Goal: Task Accomplishment & Management: Use online tool/utility

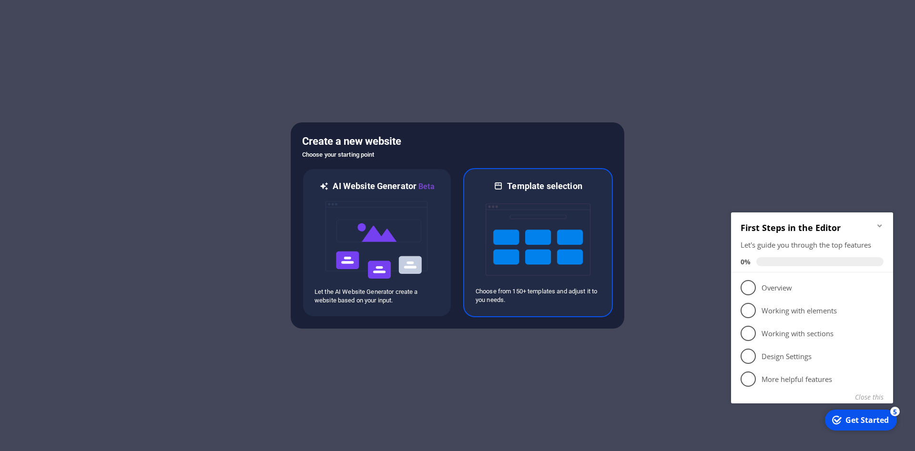
click at [527, 249] on img at bounding box center [538, 239] width 105 height 95
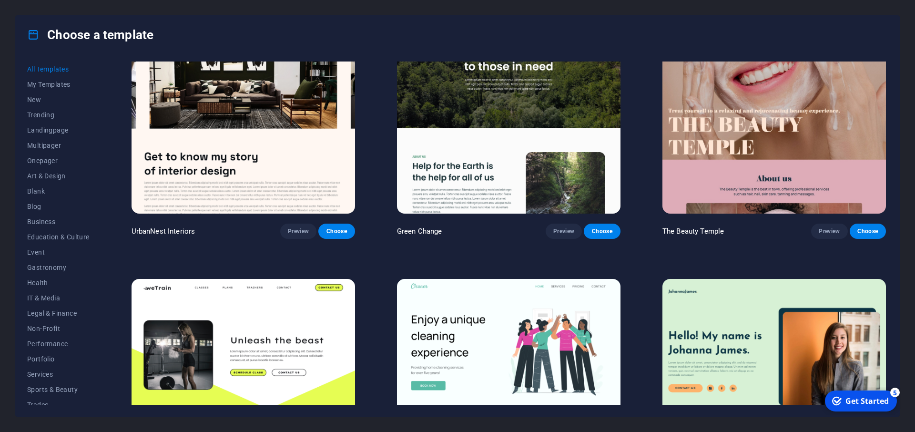
scroll to position [6571, 0]
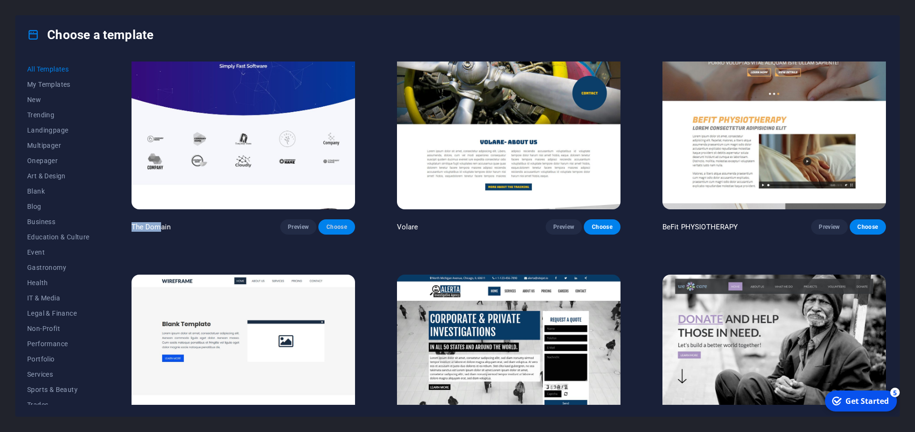
click at [345, 231] on span "Choose" at bounding box center [336, 227] width 21 height 8
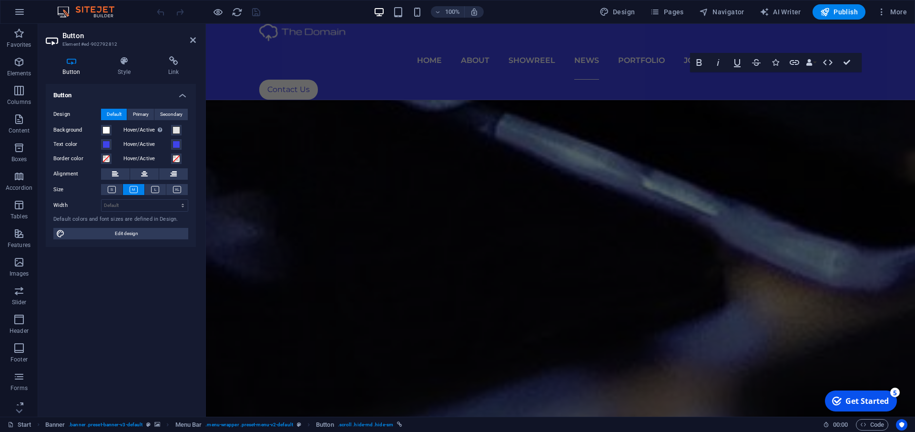
scroll to position [4568, 0]
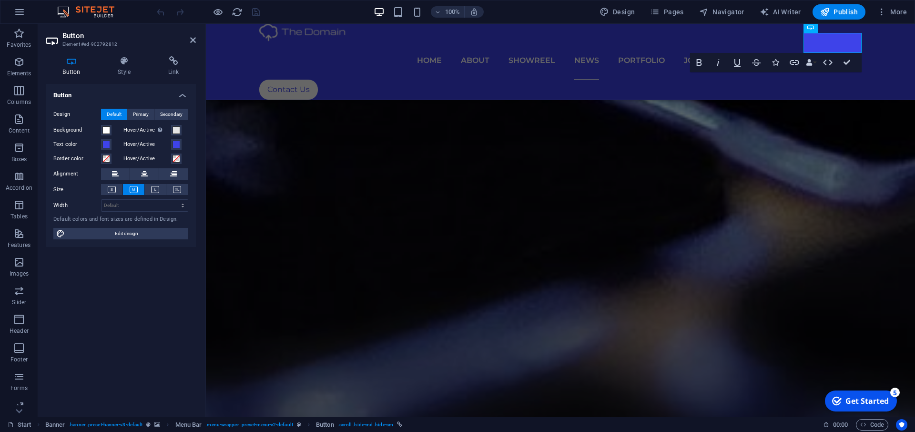
drag, startPoint x: 912, startPoint y: 173, endPoint x: 281, endPoint y: 43, distance: 644.3
click div "I have read and understand the privacy policy."
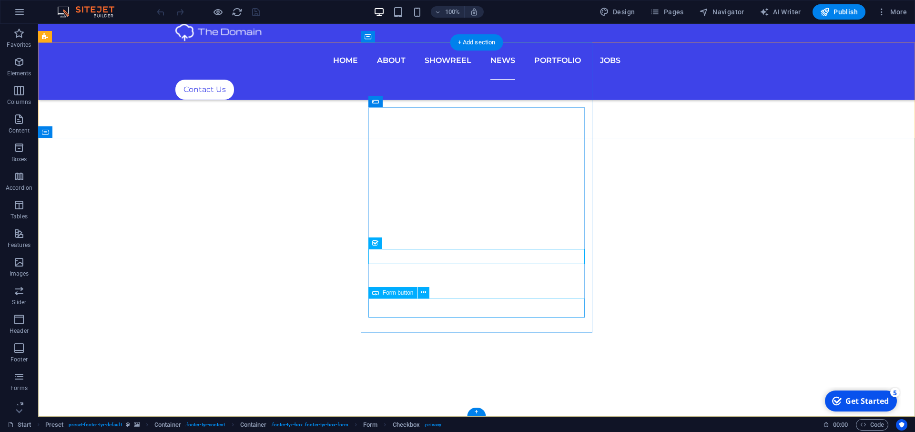
click div "Submit"
click at [396, 295] on span "Form button" at bounding box center [398, 293] width 31 height 6
click at [423, 295] on icon at bounding box center [423, 292] width 5 height 10
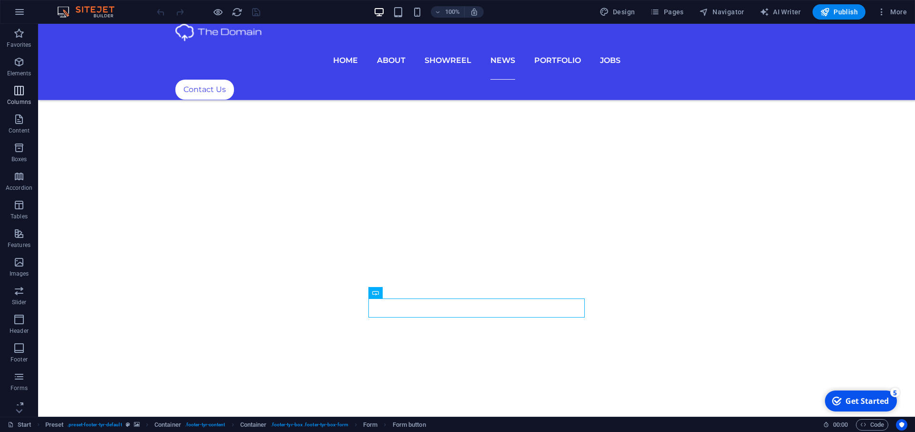
click at [17, 90] on icon "button" at bounding box center [18, 90] width 11 height 11
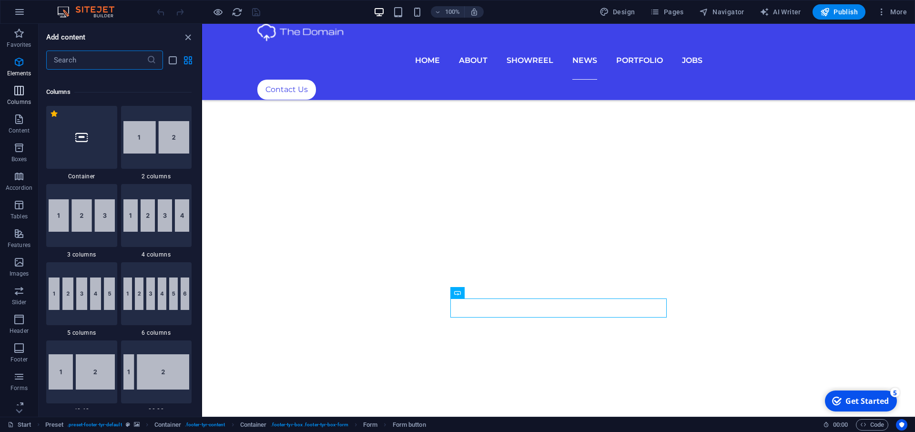
scroll to position [472, 0]
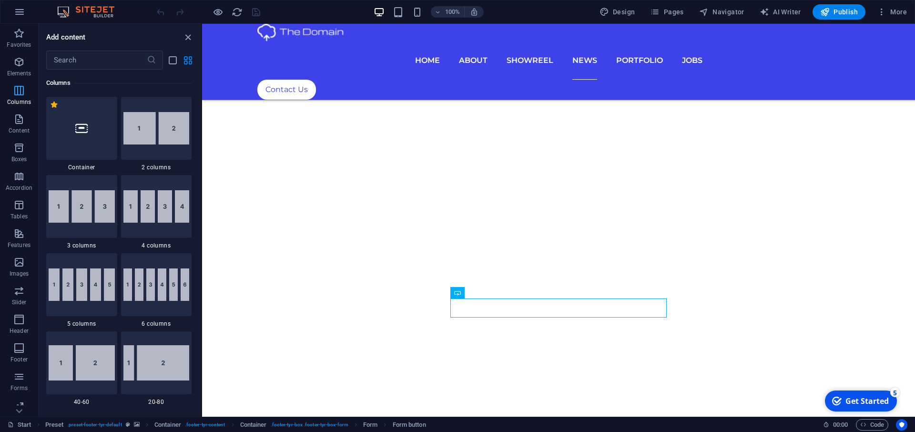
click at [17, 90] on icon "button" at bounding box center [18, 90] width 11 height 11
click at [17, 122] on icon "button" at bounding box center [18, 118] width 11 height 11
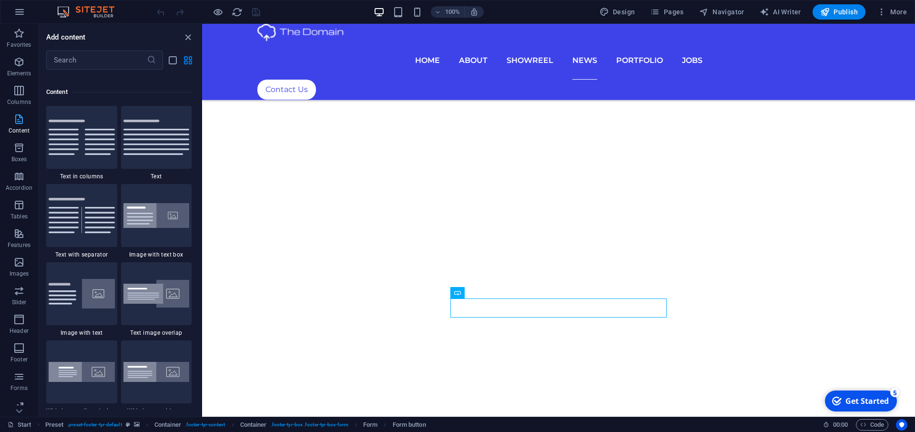
scroll to position [1677, 0]
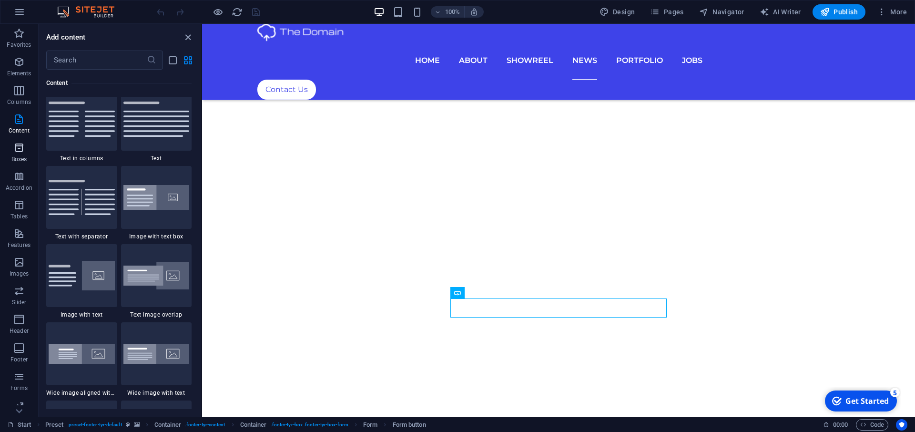
click at [17, 155] on span "Boxes" at bounding box center [19, 153] width 38 height 23
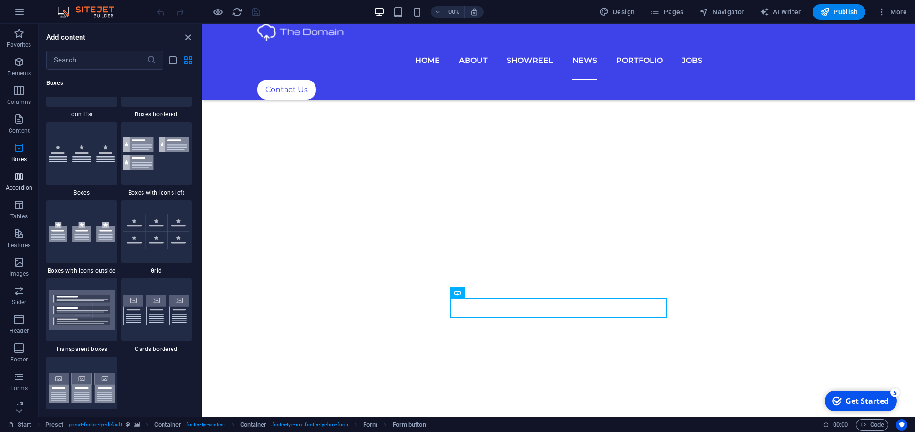
click at [16, 180] on icon "button" at bounding box center [18, 176] width 11 height 11
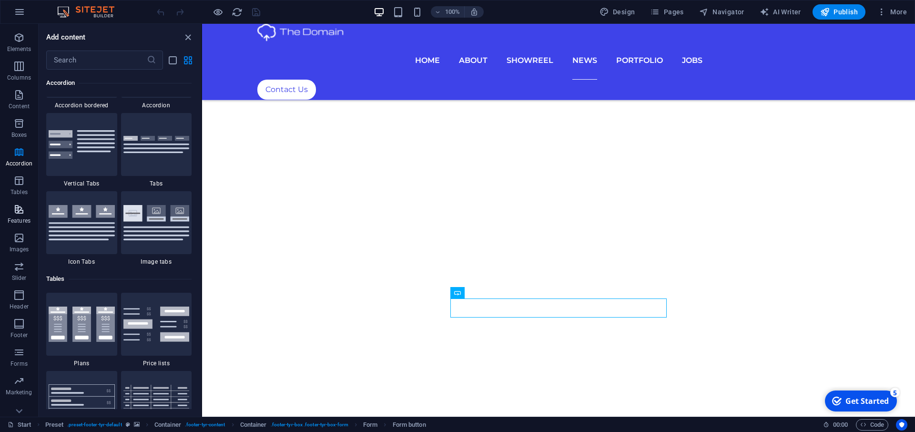
scroll to position [36, 0]
click at [21, 348] on p "Forms" at bounding box center [18, 352] width 17 height 8
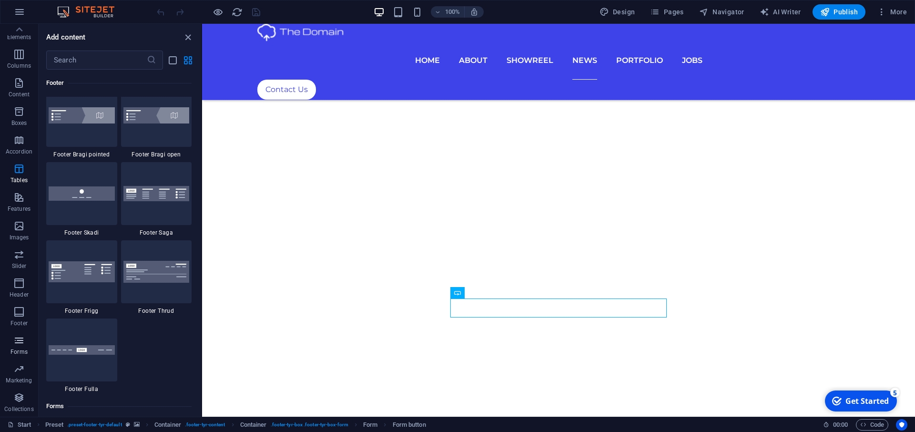
scroll to position [7099, 0]
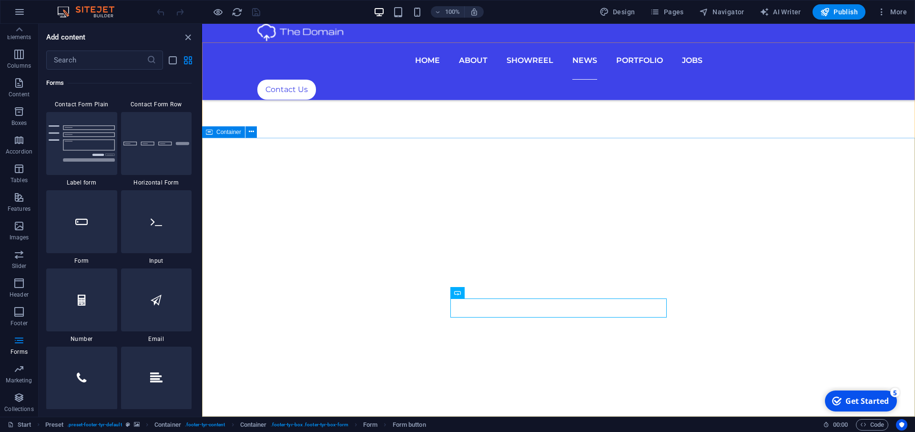
click at [225, 134] on span "Container" at bounding box center [228, 132] width 25 height 6
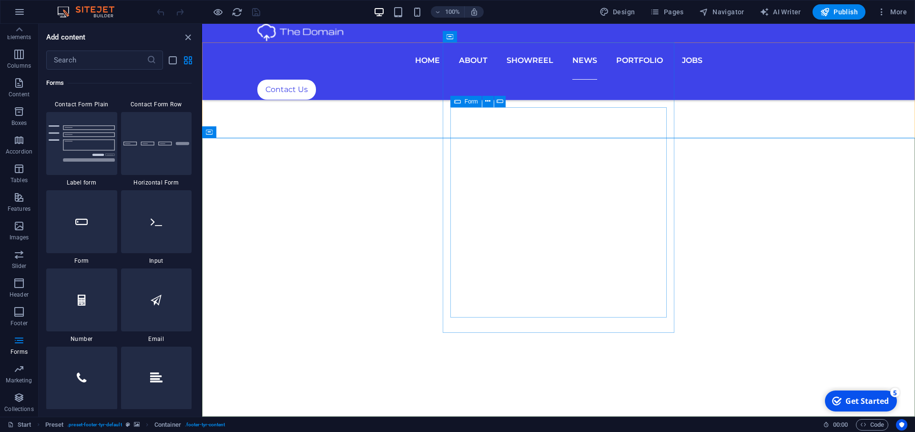
click at [457, 102] on icon at bounding box center [457, 101] width 7 height 11
click at [459, 101] on icon at bounding box center [457, 101] width 7 height 11
click at [489, 102] on icon at bounding box center [487, 101] width 5 height 10
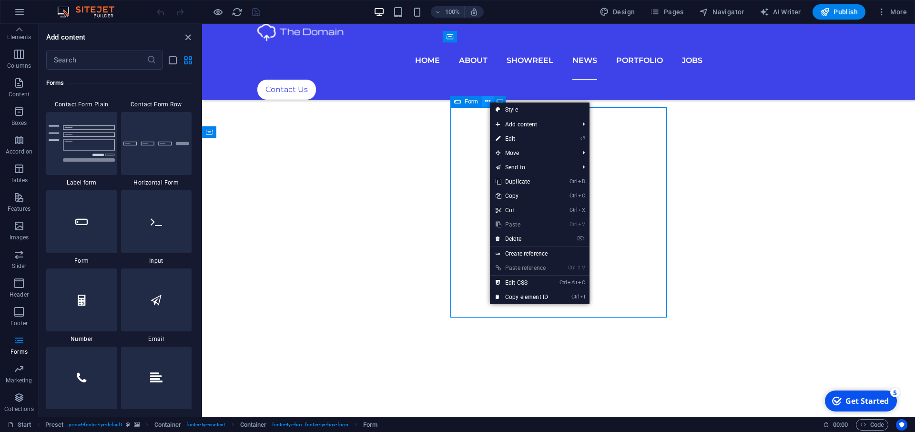
click at [489, 102] on icon at bounding box center [487, 101] width 5 height 10
click at [500, 100] on icon at bounding box center [500, 101] width 7 height 10
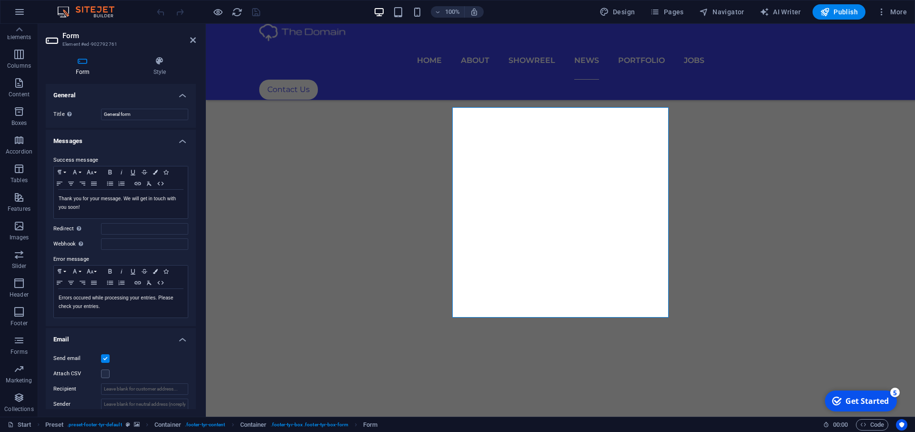
drag, startPoint x: 189, startPoint y: 127, endPoint x: 189, endPoint y: 136, distance: 9.5
click at [189, 136] on ul "General Title Define a name for the form. General form Messages Success message…" at bounding box center [121, 347] width 150 height 527
click at [160, 66] on h4 "Style" at bounding box center [159, 66] width 72 height 20
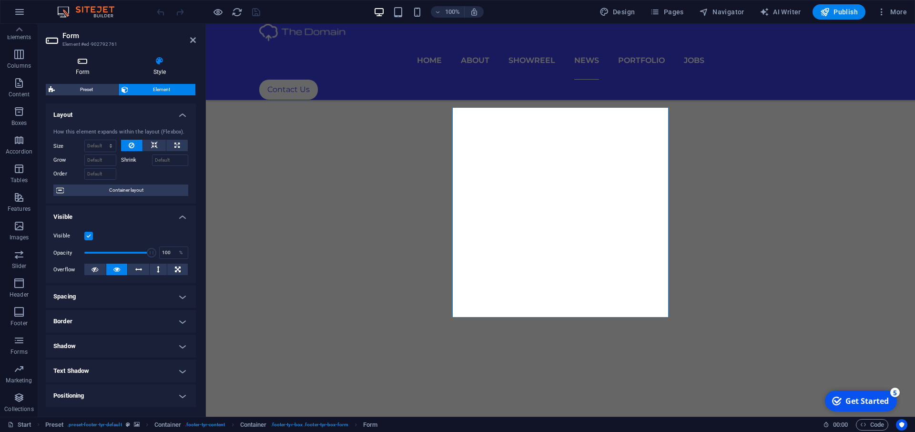
click at [89, 68] on h4 "Form" at bounding box center [85, 66] width 78 height 20
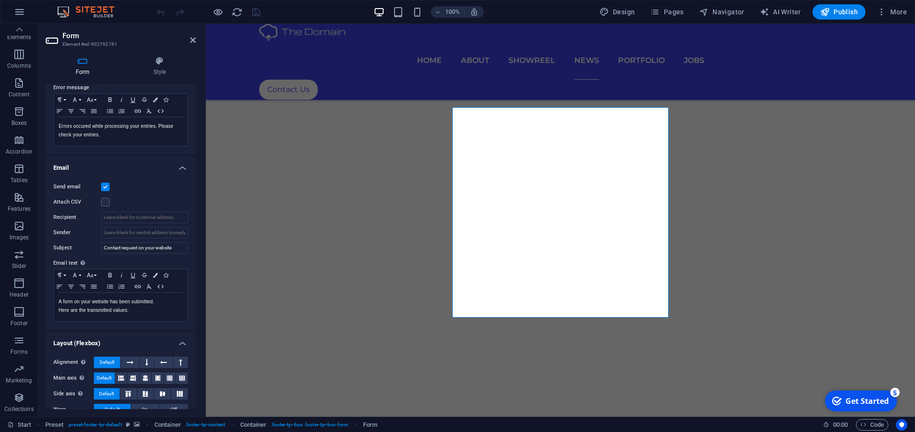
scroll to position [202, 0]
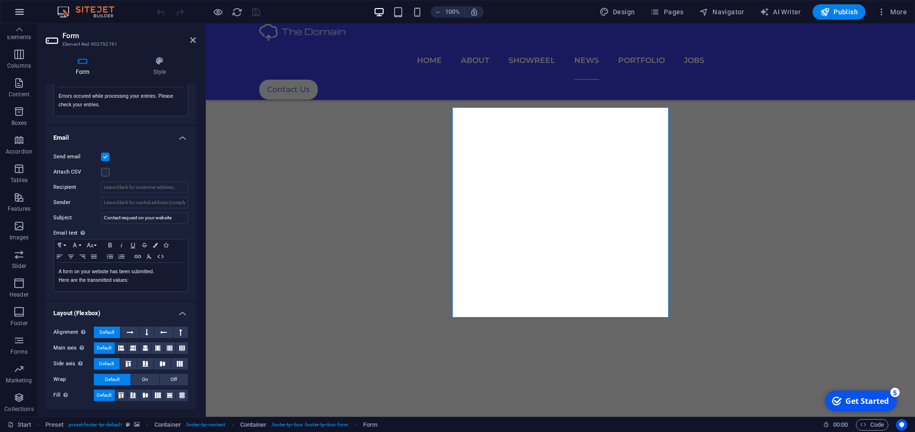
click at [14, 7] on icon "button" at bounding box center [19, 11] width 11 height 11
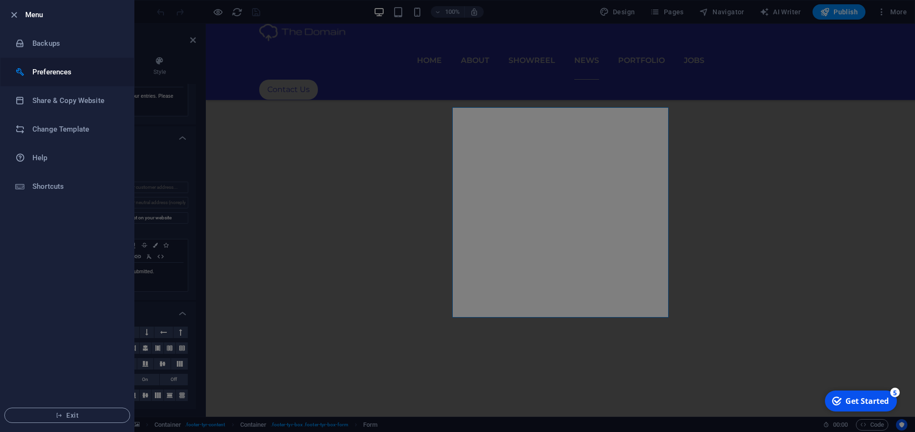
click at [47, 72] on h6 "Preferences" at bounding box center [76, 71] width 88 height 11
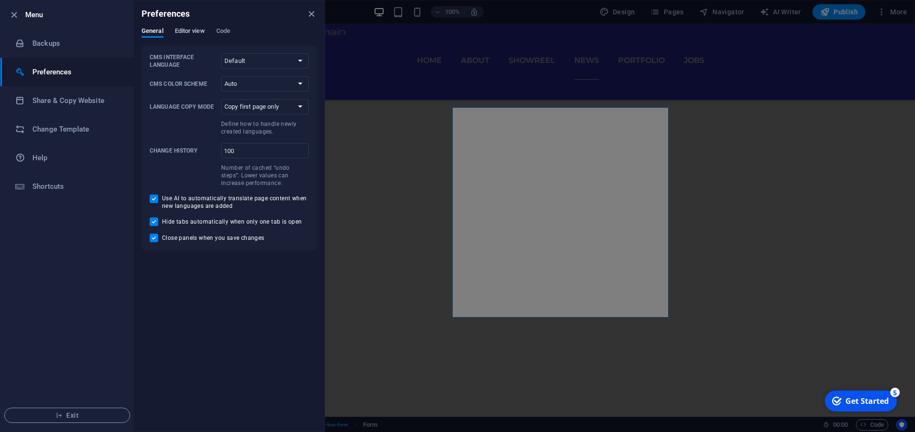
click at [189, 33] on span "Editor view" at bounding box center [190, 31] width 30 height 13
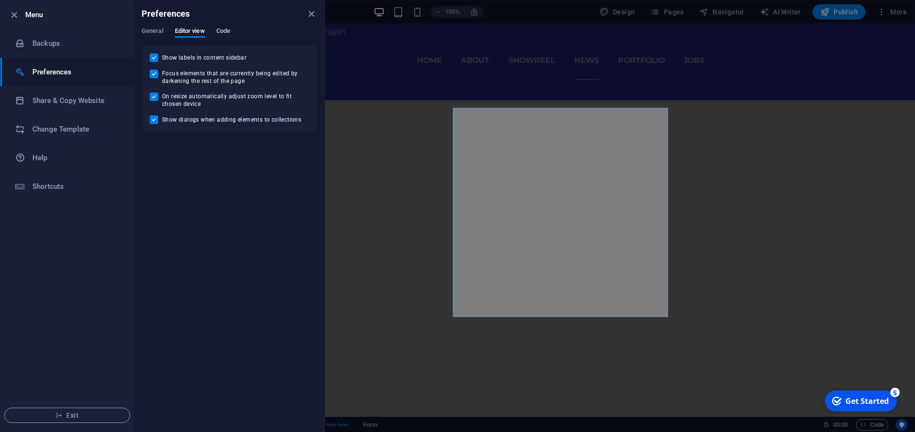
click at [223, 27] on span "Code" at bounding box center [223, 31] width 14 height 13
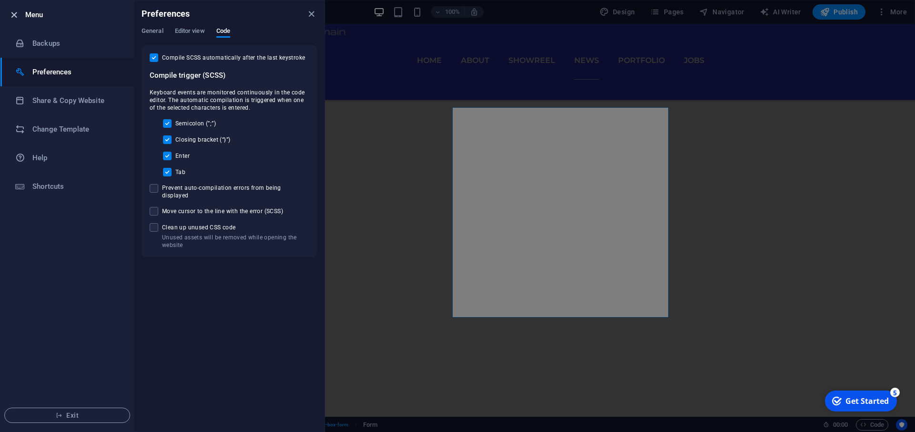
click at [17, 13] on icon "button" at bounding box center [14, 15] width 11 height 11
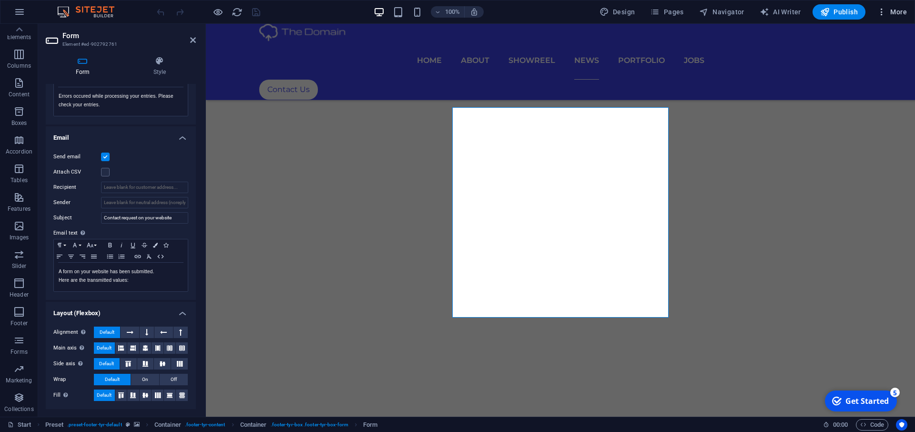
click at [879, 8] on icon "button" at bounding box center [882, 12] width 10 height 10
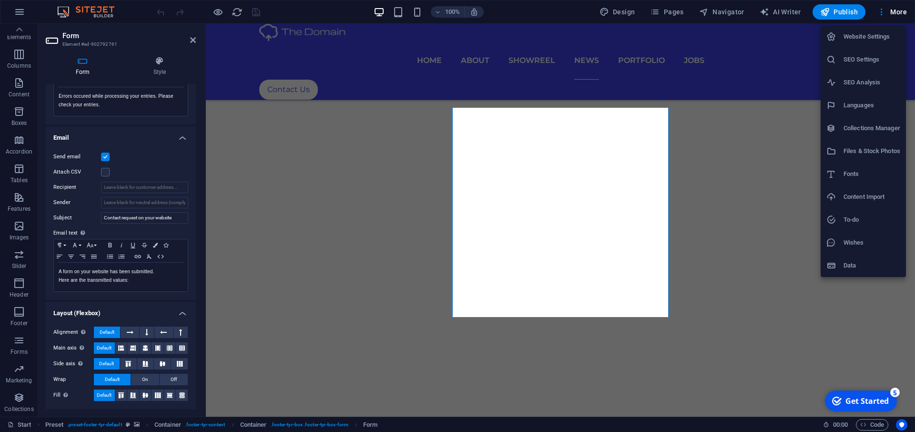
click at [875, 37] on h6 "Website Settings" at bounding box center [872, 36] width 57 height 11
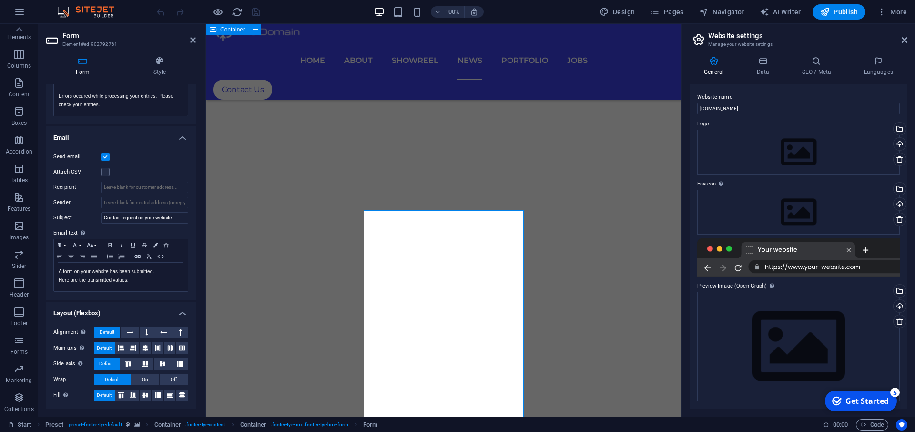
scroll to position [4309, 0]
click at [877, 12] on button "More" at bounding box center [892, 11] width 38 height 15
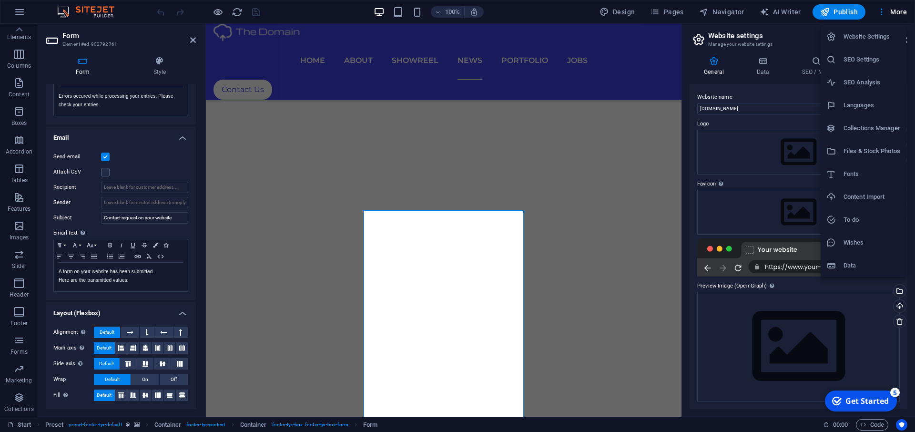
click at [867, 195] on h6 "Content Import" at bounding box center [872, 196] width 57 height 11
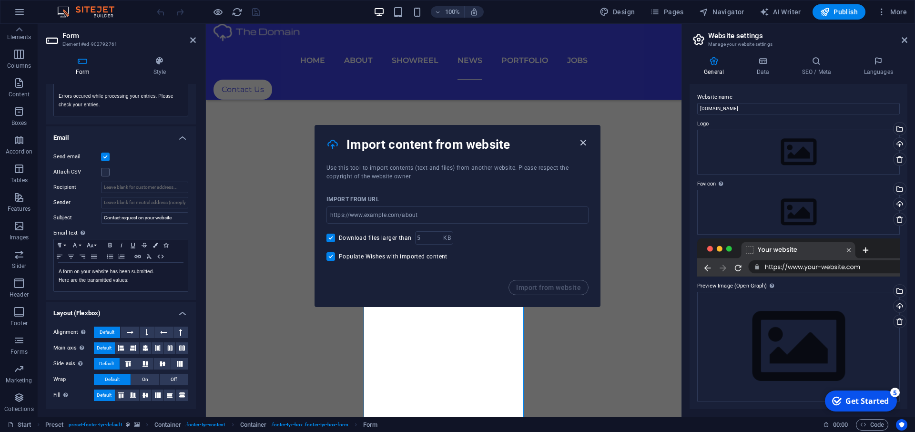
click at [581, 143] on icon "button" at bounding box center [583, 142] width 11 height 11
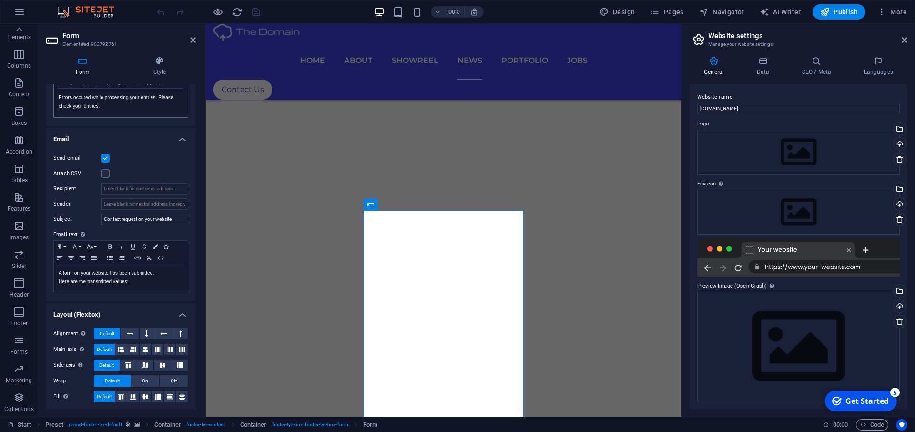
scroll to position [202, 0]
click at [753, 66] on h4 "Data" at bounding box center [764, 66] width 45 height 20
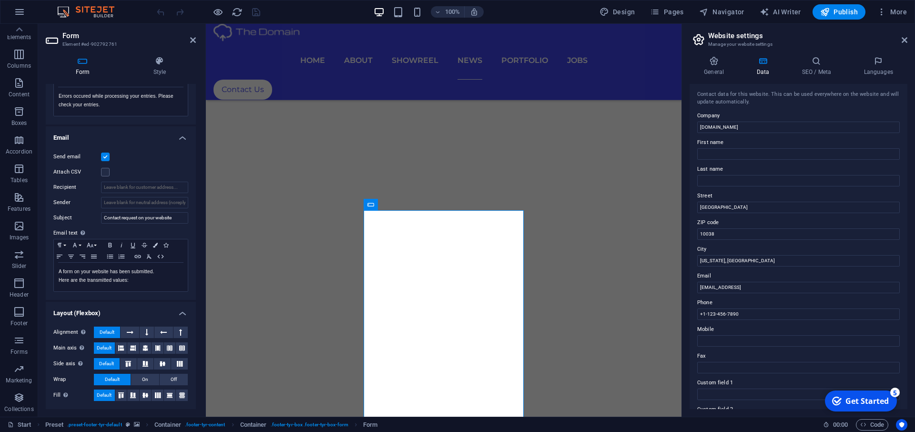
scroll to position [0, 0]
click at [826, 64] on icon at bounding box center [816, 61] width 58 height 10
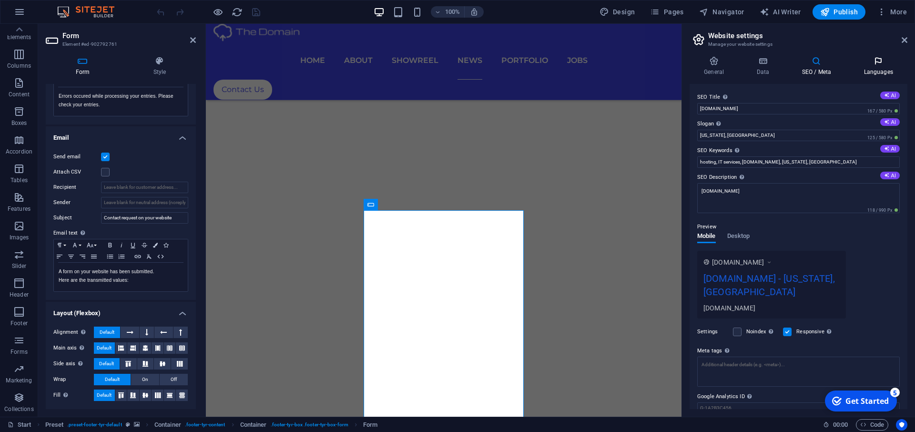
click at [872, 66] on h4 "Languages" at bounding box center [878, 66] width 58 height 20
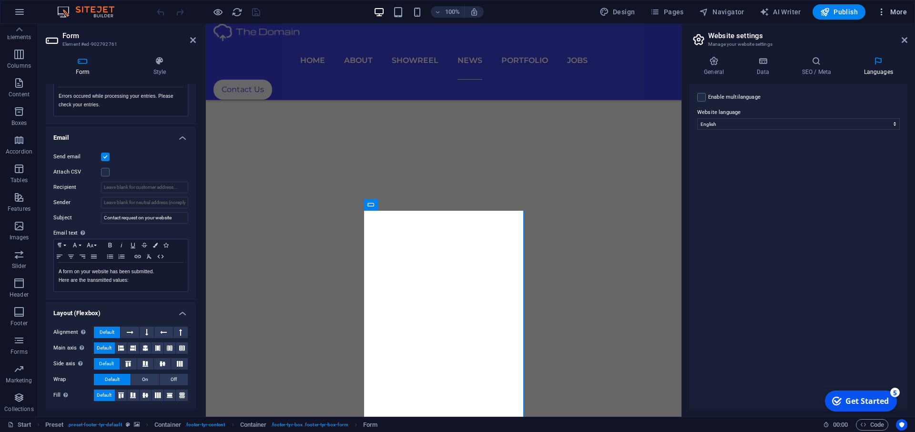
click at [883, 15] on icon "button" at bounding box center [882, 12] width 10 height 10
click at [854, 250] on li "Wishes" at bounding box center [863, 242] width 85 height 23
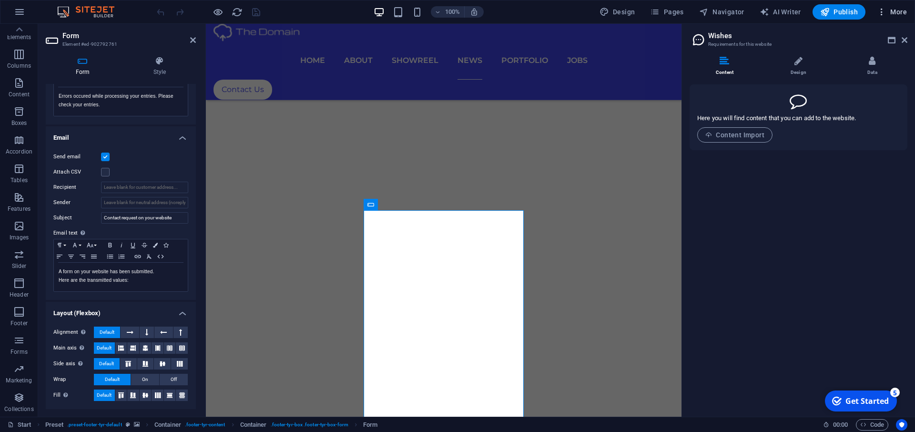
click at [880, 10] on icon "button" at bounding box center [882, 12] width 10 height 10
click at [15, 342] on div at bounding box center [457, 216] width 915 height 432
click at [24, 342] on icon "button" at bounding box center [18, 340] width 11 height 11
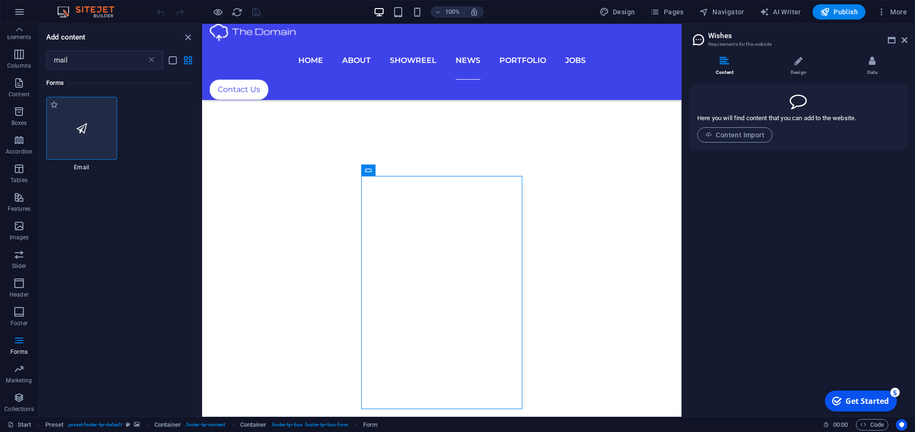
click at [89, 136] on div at bounding box center [81, 128] width 71 height 63
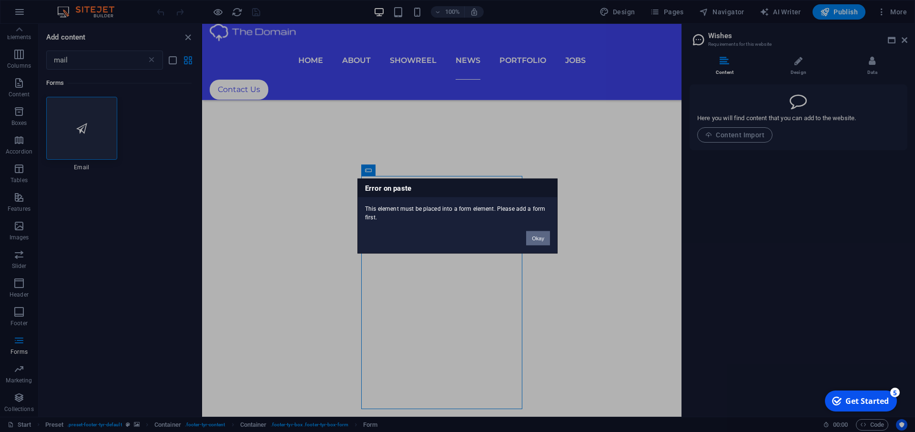
click at [529, 235] on button "Okay" at bounding box center [538, 238] width 24 height 14
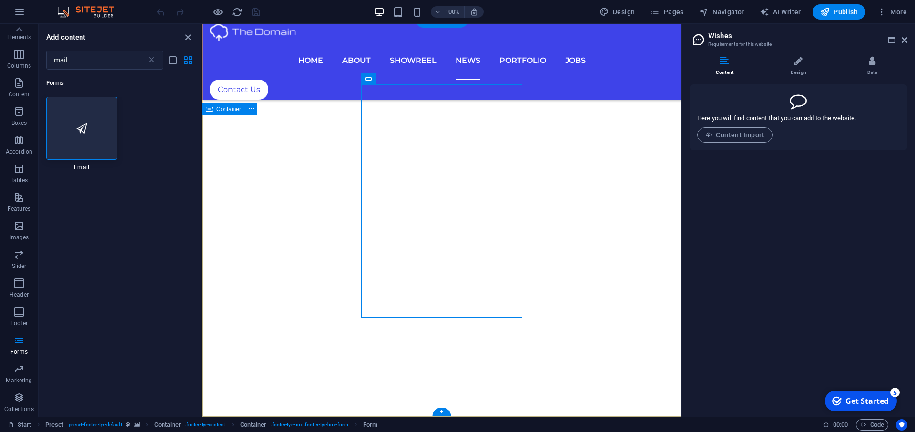
scroll to position [4413, 0]
click at [87, 63] on input "mail" at bounding box center [96, 60] width 101 height 19
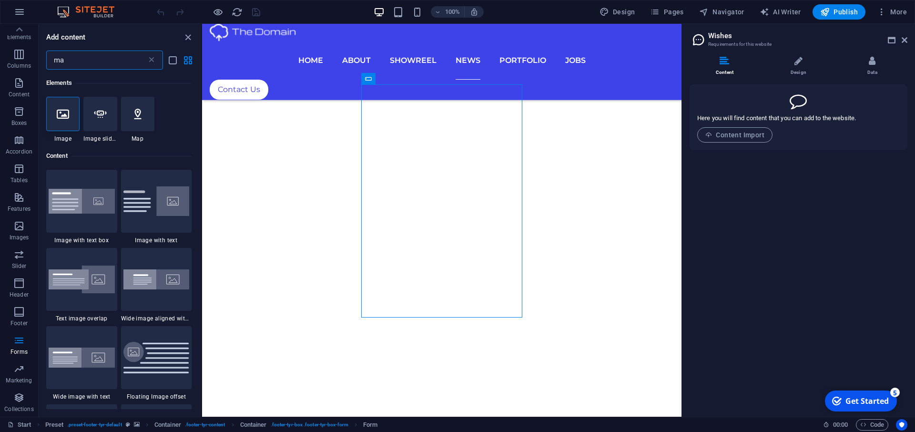
type input "m"
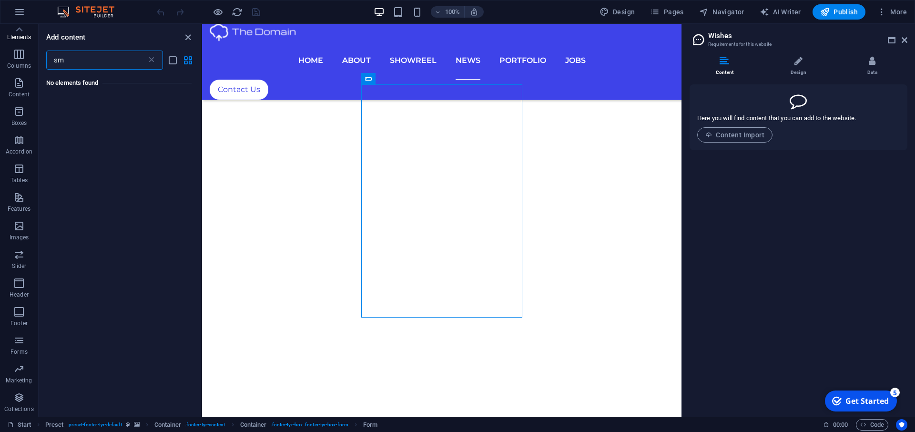
type input "s"
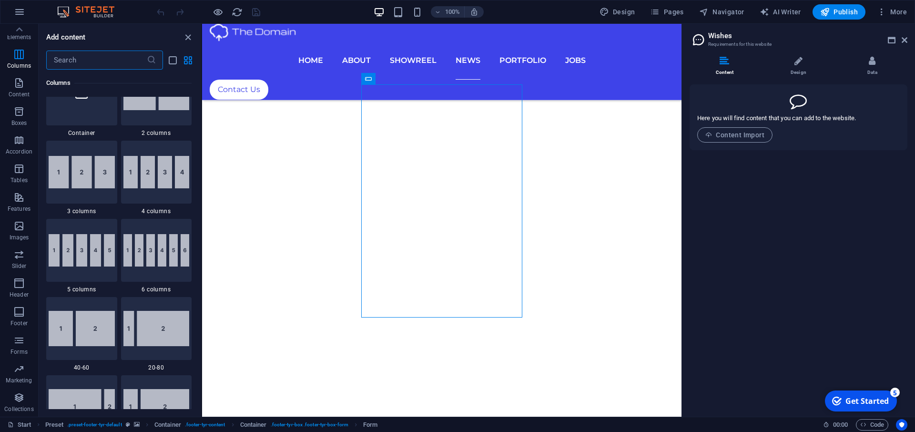
scroll to position [515, 0]
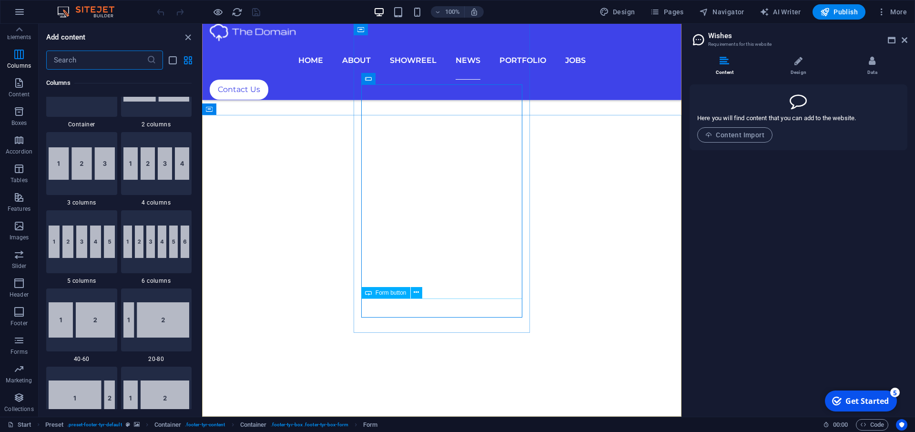
click at [394, 291] on span "Form button" at bounding box center [391, 293] width 31 height 6
click at [394, 295] on span "Form button" at bounding box center [391, 293] width 31 height 6
click at [417, 295] on icon at bounding box center [416, 292] width 5 height 10
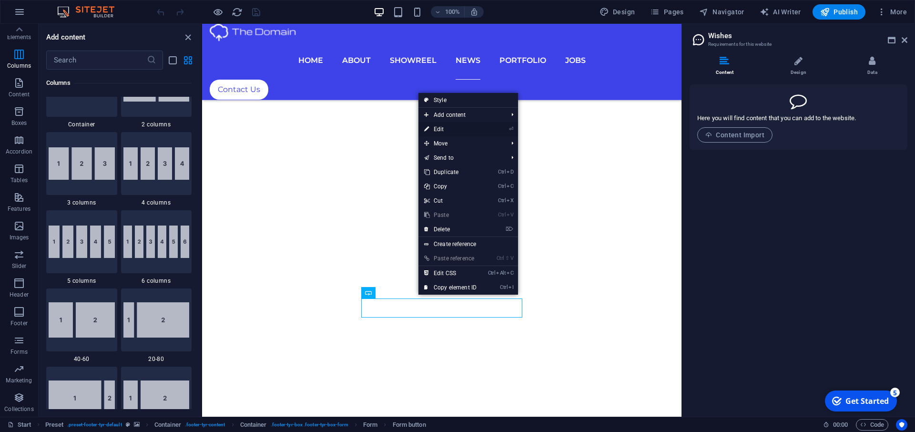
click at [439, 127] on link "⏎ Edit" at bounding box center [450, 129] width 64 height 14
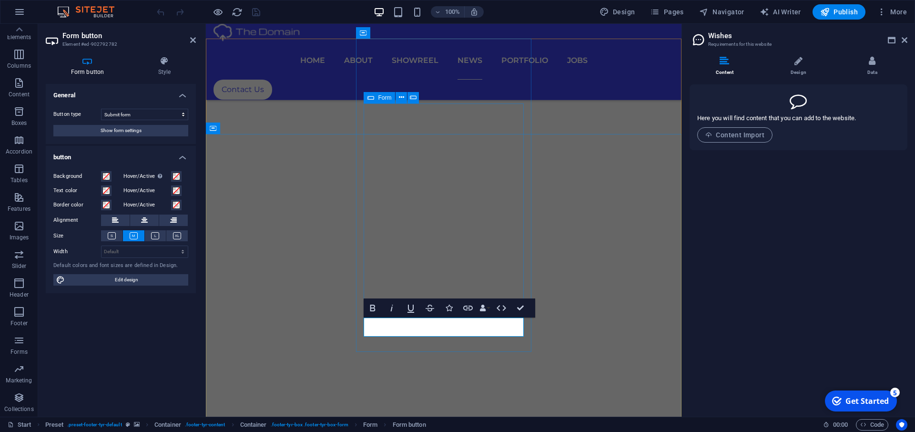
scroll to position [4415, 0]
click at [94, 132] on button "Show form settings" at bounding box center [120, 130] width 135 height 11
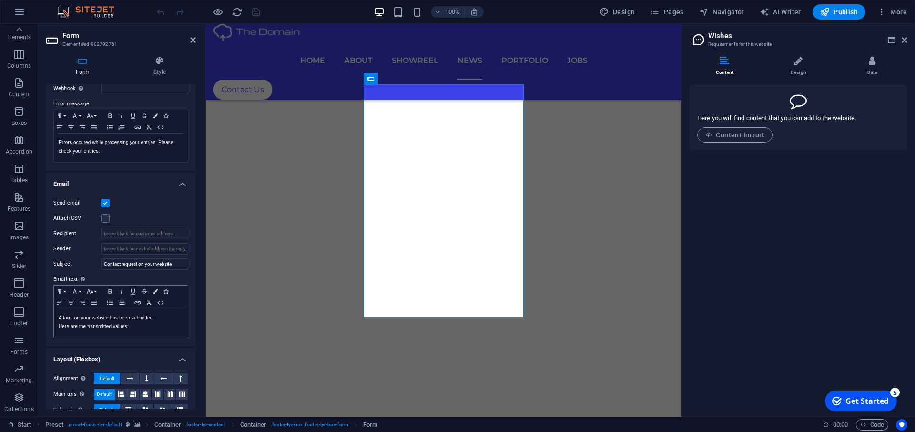
scroll to position [0, 0]
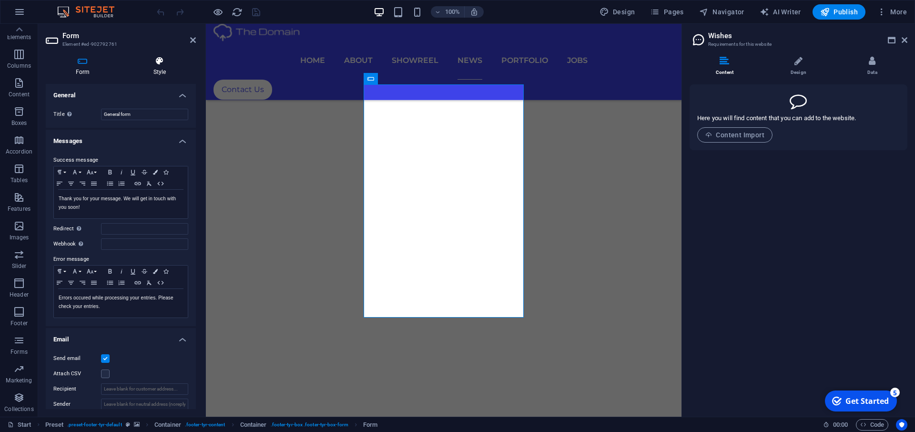
click at [158, 66] on h4 "Style" at bounding box center [159, 66] width 72 height 20
